Goal: Communication & Community: Answer question/provide support

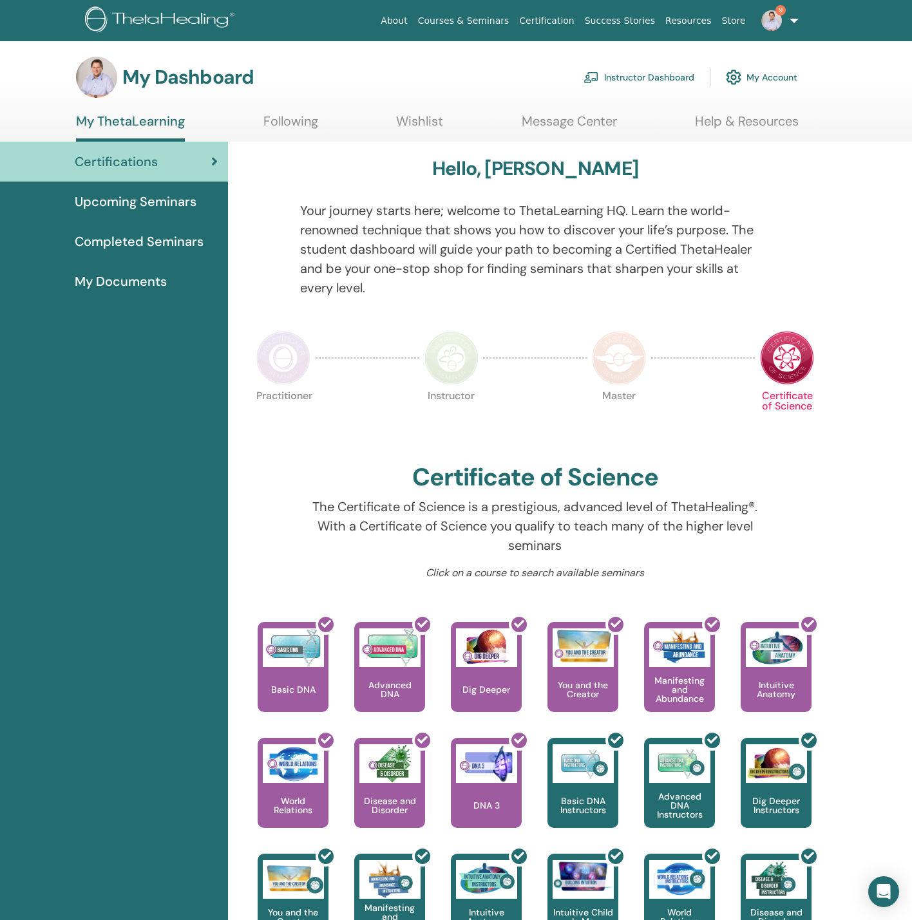
click at [780, 33] on link "9" at bounding box center [777, 20] width 53 height 41
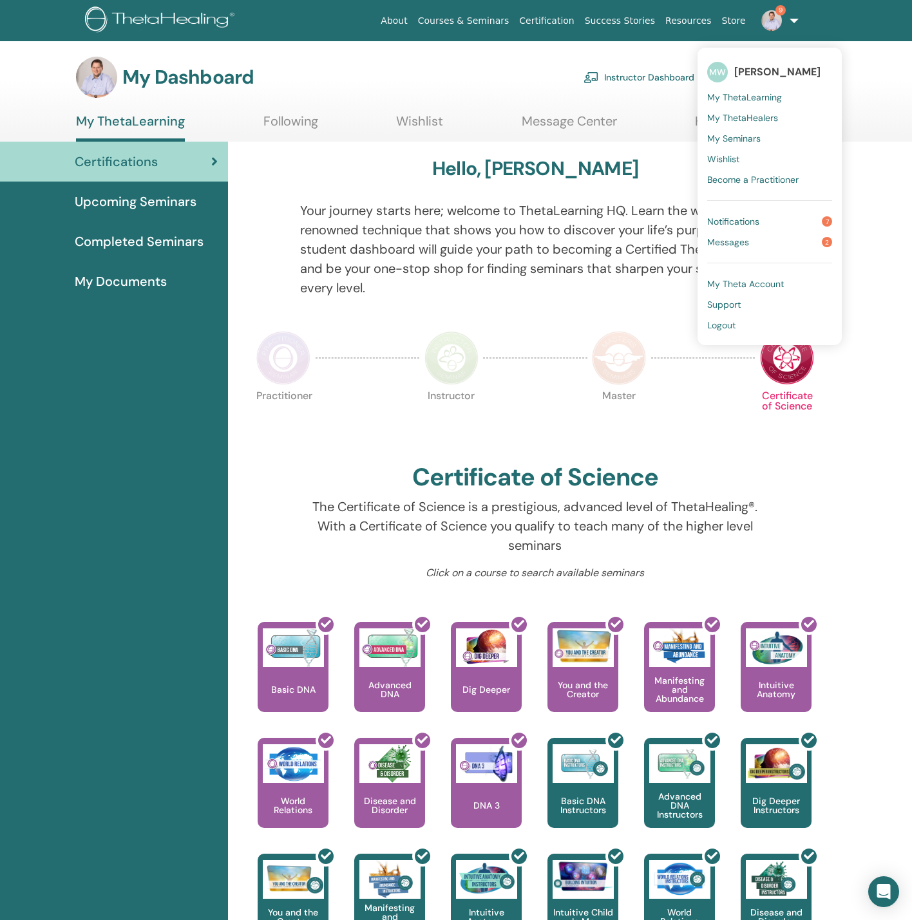
click at [758, 247] on link "Messages 2" at bounding box center [769, 242] width 125 height 21
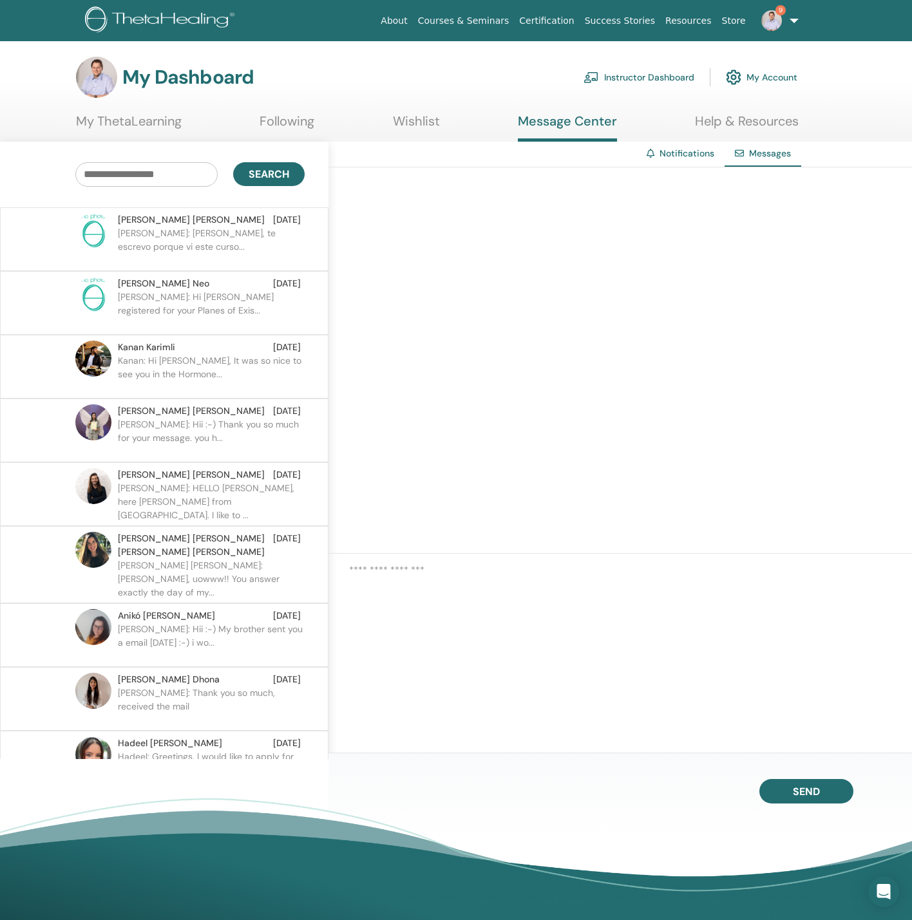
click at [168, 244] on p "[PERSON_NAME]: [PERSON_NAME], te escrevo porque vi este curso..." at bounding box center [211, 246] width 187 height 39
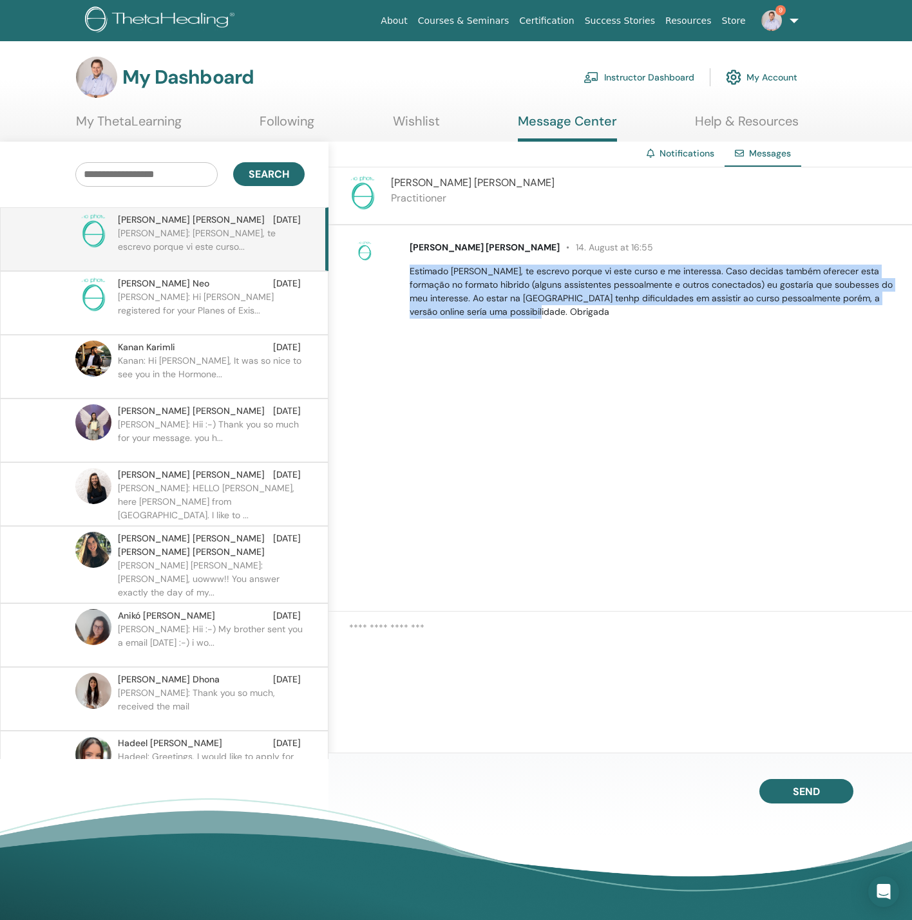
drag, startPoint x: 570, startPoint y: 329, endPoint x: 403, endPoint y: 268, distance: 177.4
click at [403, 268] on div "[PERSON_NAME] [PERSON_NAME] 14. August at 16:55 Estimado [PERSON_NAME], te escr…" at bounding box center [619, 418] width 583 height 386
copy p "Estimado [PERSON_NAME], te escrevo porque vi este curso e me interessa. Caso de…"
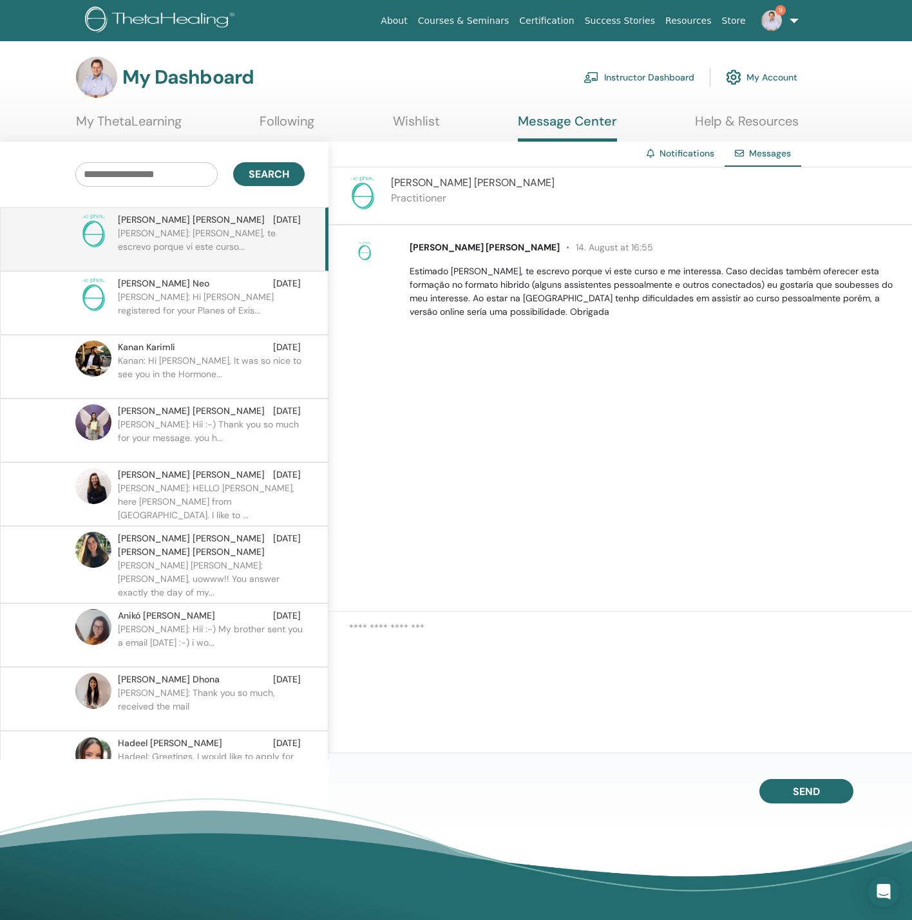
click at [425, 622] on textarea at bounding box center [630, 657] width 563 height 73
paste textarea "**********"
type textarea "**********"
click at [228, 303] on p "[PERSON_NAME]: Hi [PERSON_NAME] registered for your Planes of Exis..." at bounding box center [211, 309] width 187 height 39
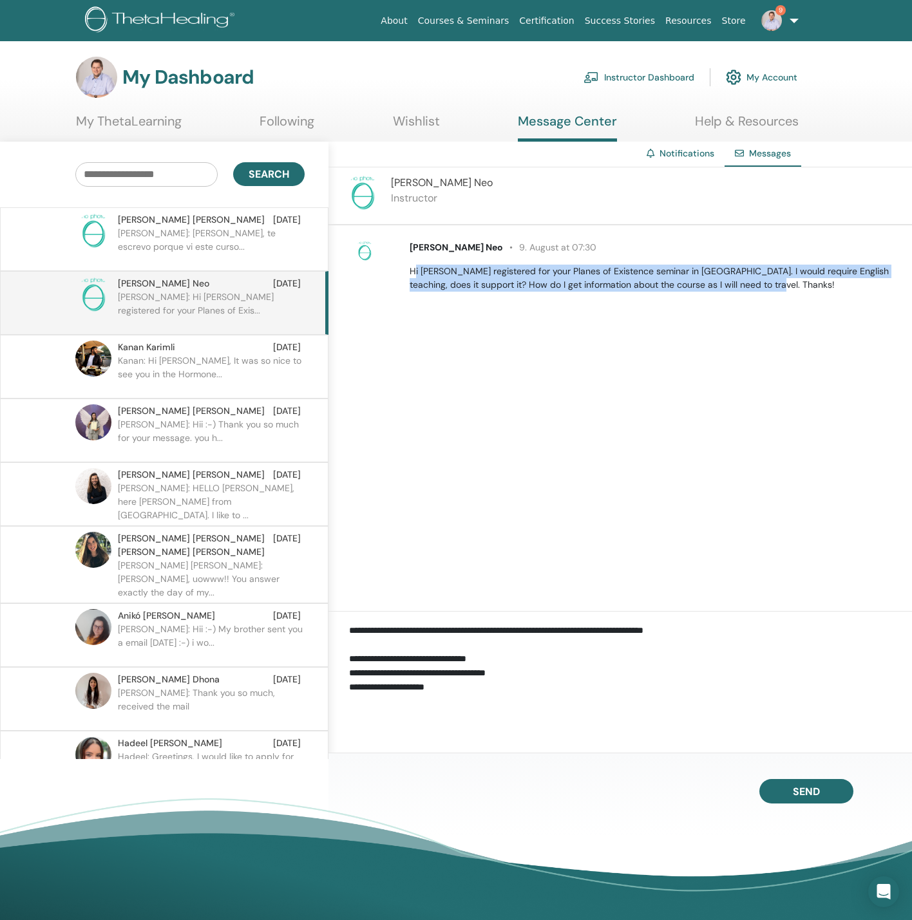
drag, startPoint x: 782, startPoint y: 290, endPoint x: 414, endPoint y: 270, distance: 368.8
click at [414, 270] on p "Hi [PERSON_NAME] registered for your Planes of Existence seminar in [GEOGRAPHIC…" at bounding box center [652, 278] width 487 height 27
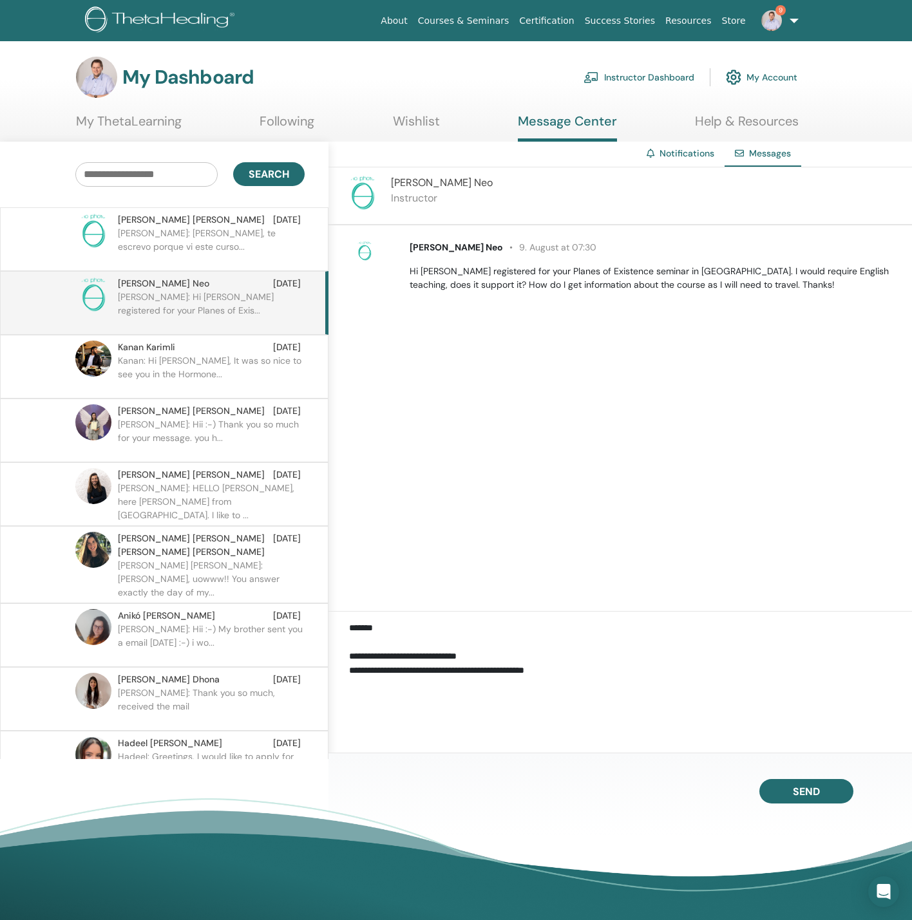
drag, startPoint x: 471, startPoint y: 693, endPoint x: 278, endPoint y: 560, distance: 234.6
click at [278, 560] on div "Search [PERSON_NAME] [PERSON_NAME] [DATE] [PERSON_NAME]: [PERSON_NAME], te escr…" at bounding box center [456, 464] width 912 height 644
click at [220, 228] on p "[PERSON_NAME]: [PERSON_NAME], te escrevo porque vi este curso..." at bounding box center [211, 246] width 187 height 39
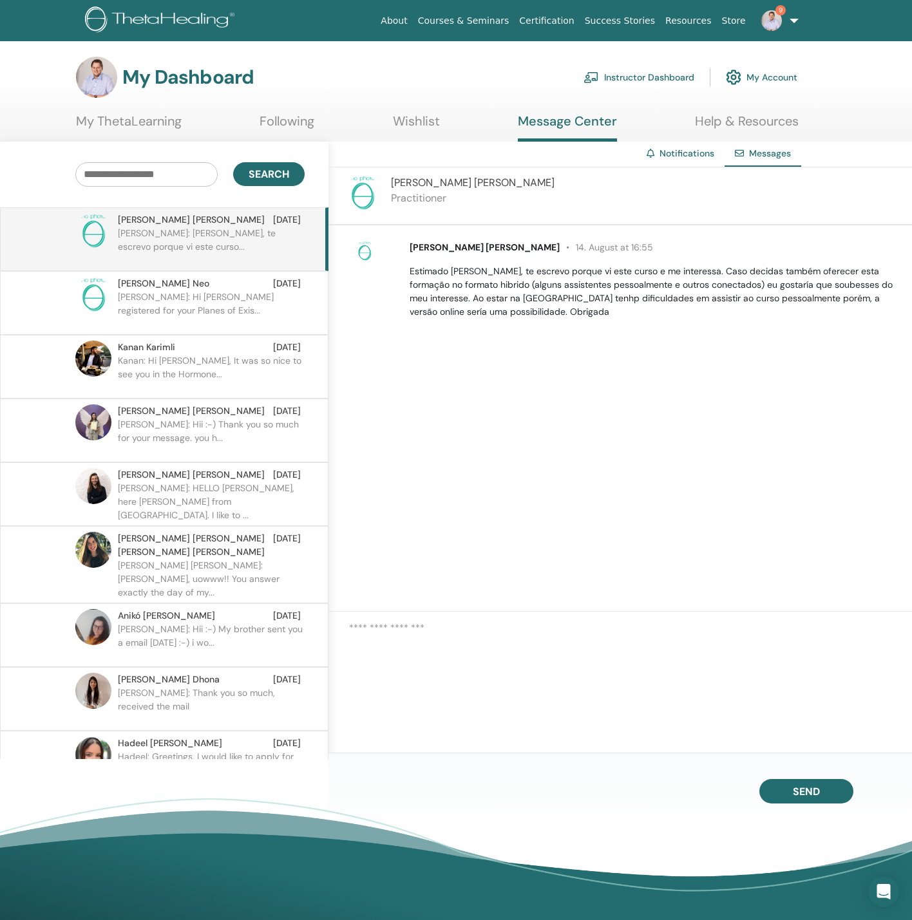
click at [469, 639] on textarea at bounding box center [630, 657] width 563 height 73
paste textarea "**********"
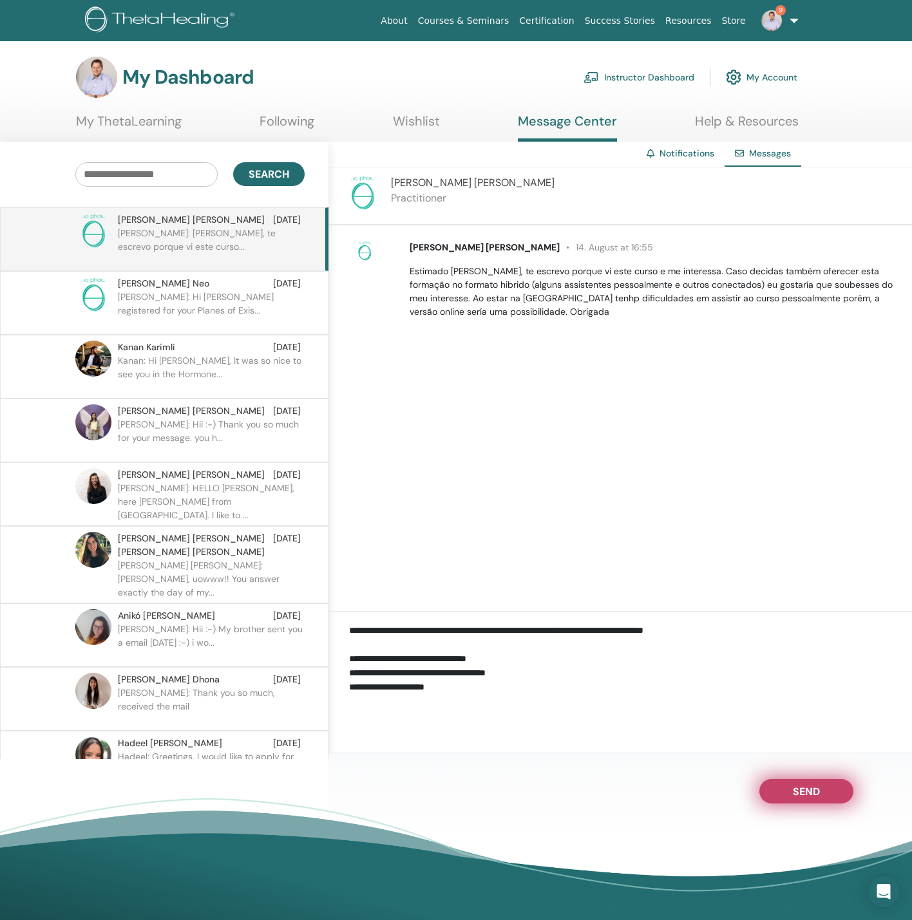
type textarea "**********"
click at [836, 794] on button "Send" at bounding box center [806, 791] width 94 height 24
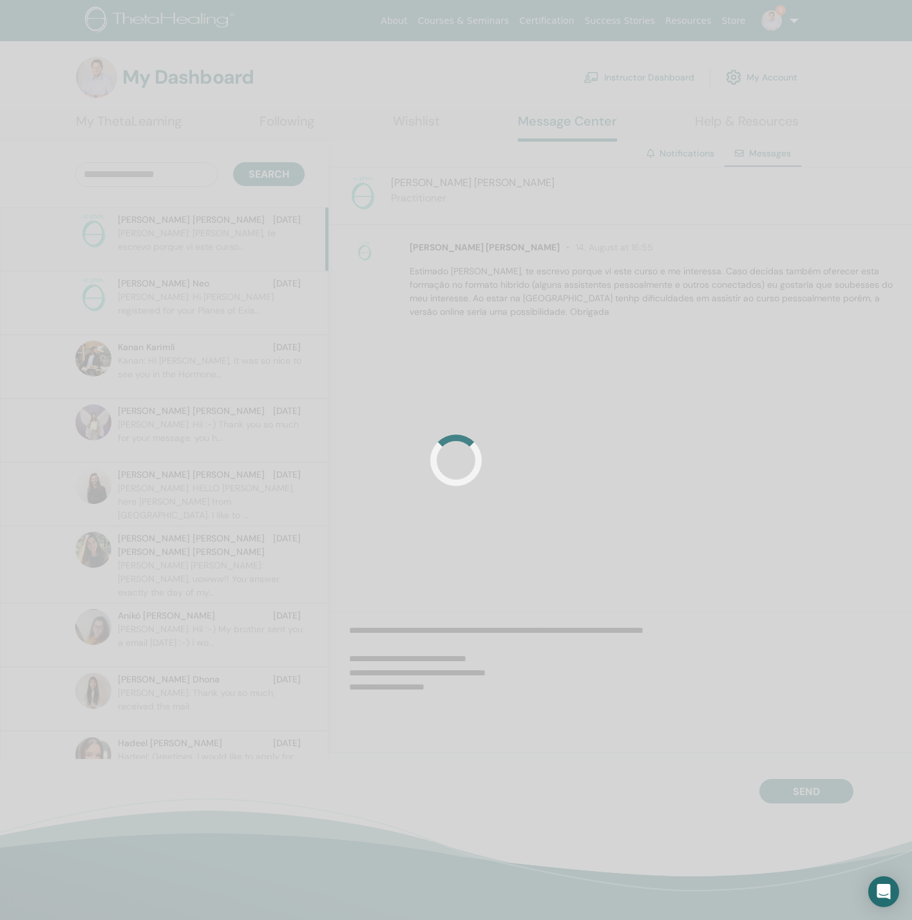
scroll to position [0, 0]
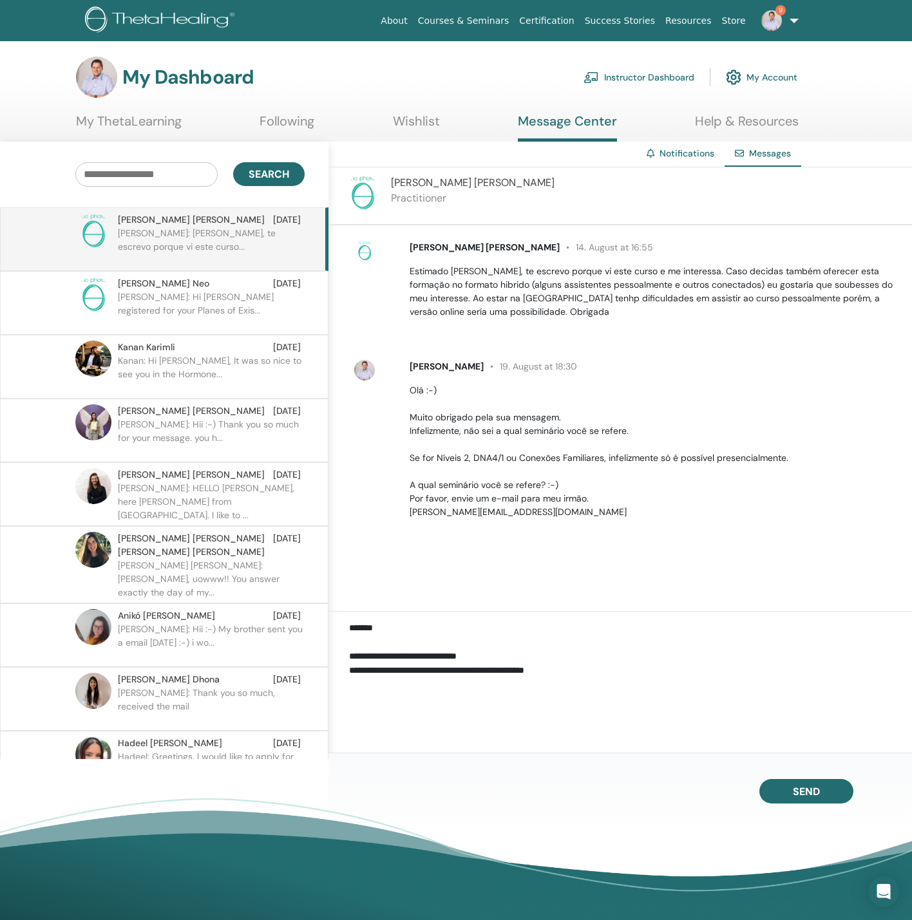
click at [163, 355] on p "Kanan: Hi [PERSON_NAME], It was so nice to see you in the Hormone..." at bounding box center [211, 373] width 187 height 39
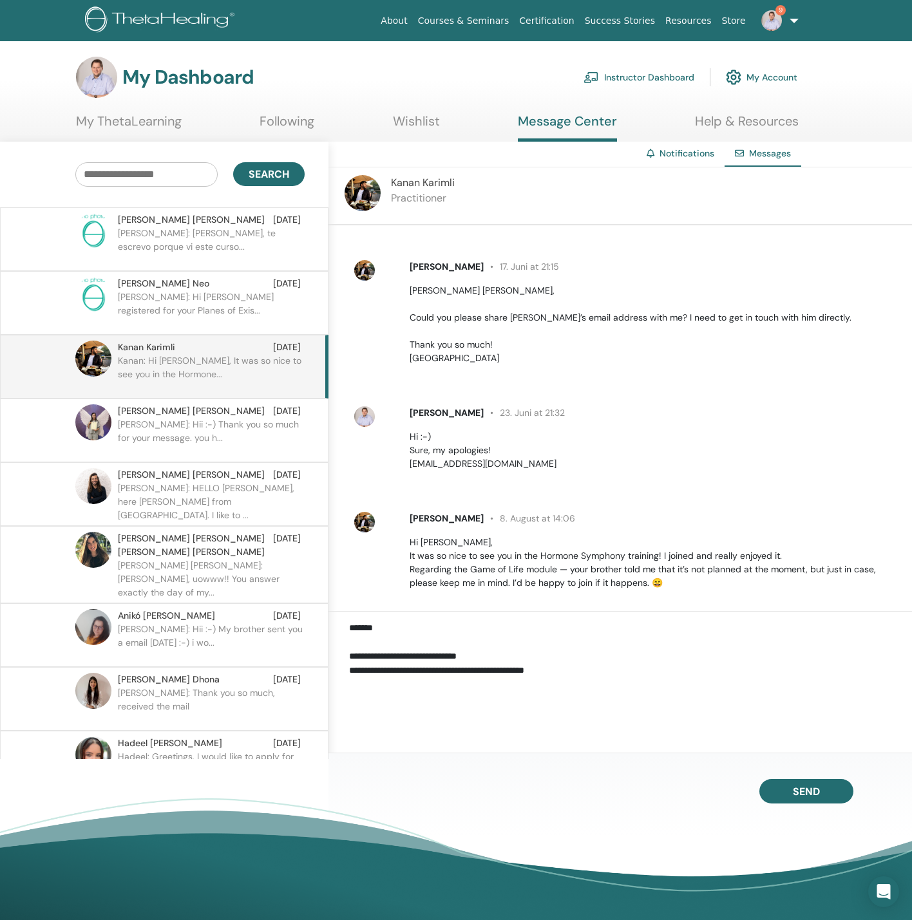
scroll to position [274, 0]
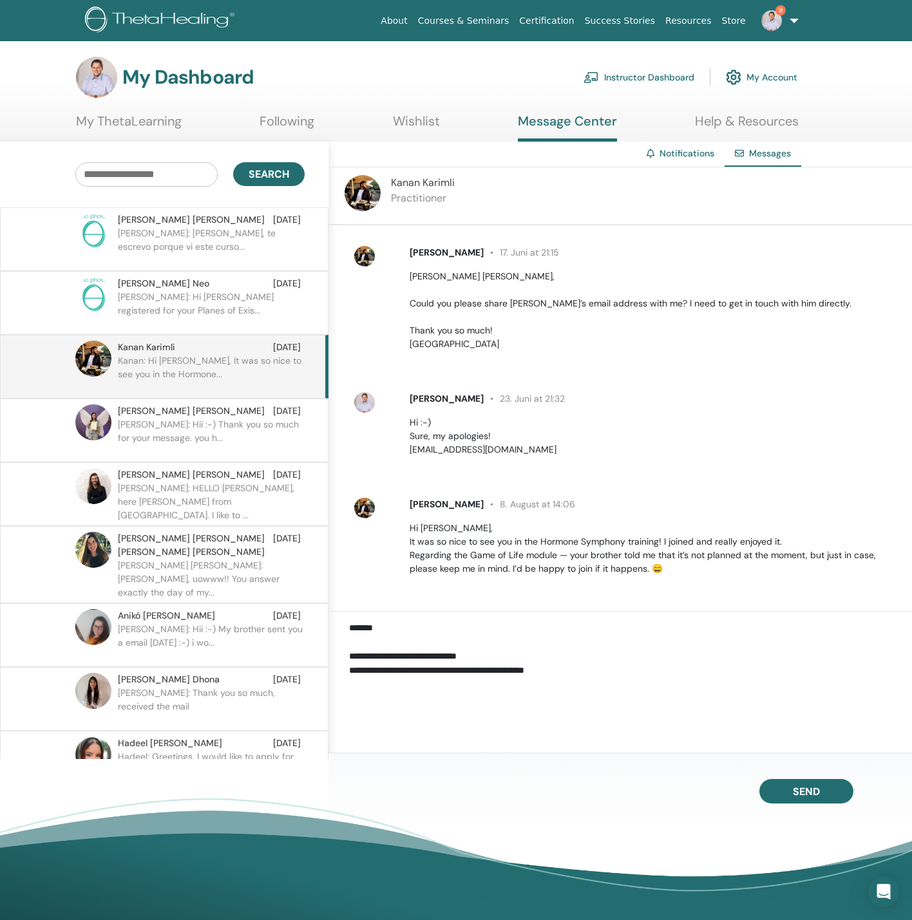
click at [634, 383] on div "[PERSON_NAME] 7. Juni at 21:46 Hello, when do you plan to offer the Game of Lif…" at bounding box center [630, 271] width 563 height 619
